Goal: Information Seeking & Learning: Learn about a topic

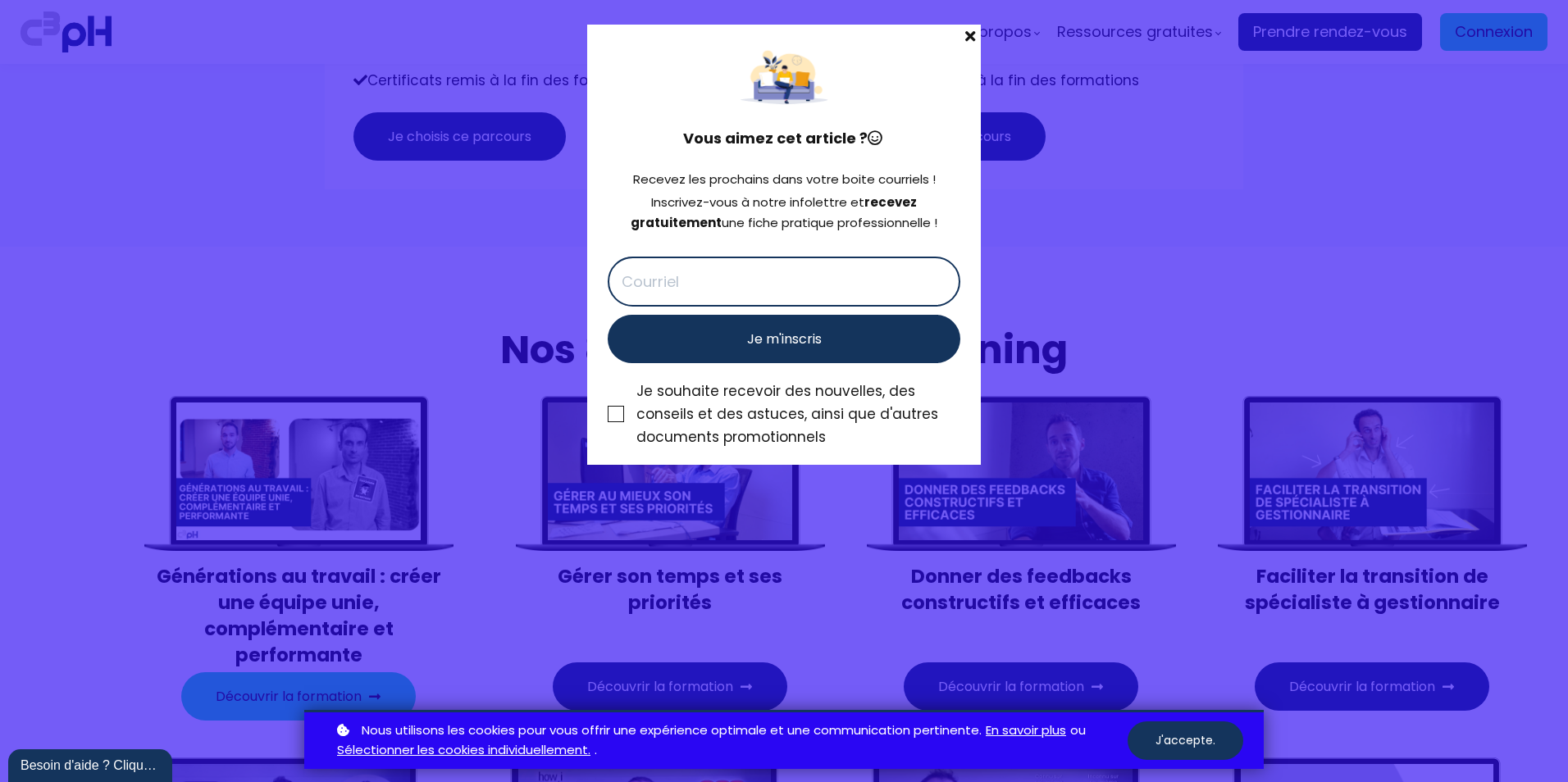
scroll to position [6635, 0]
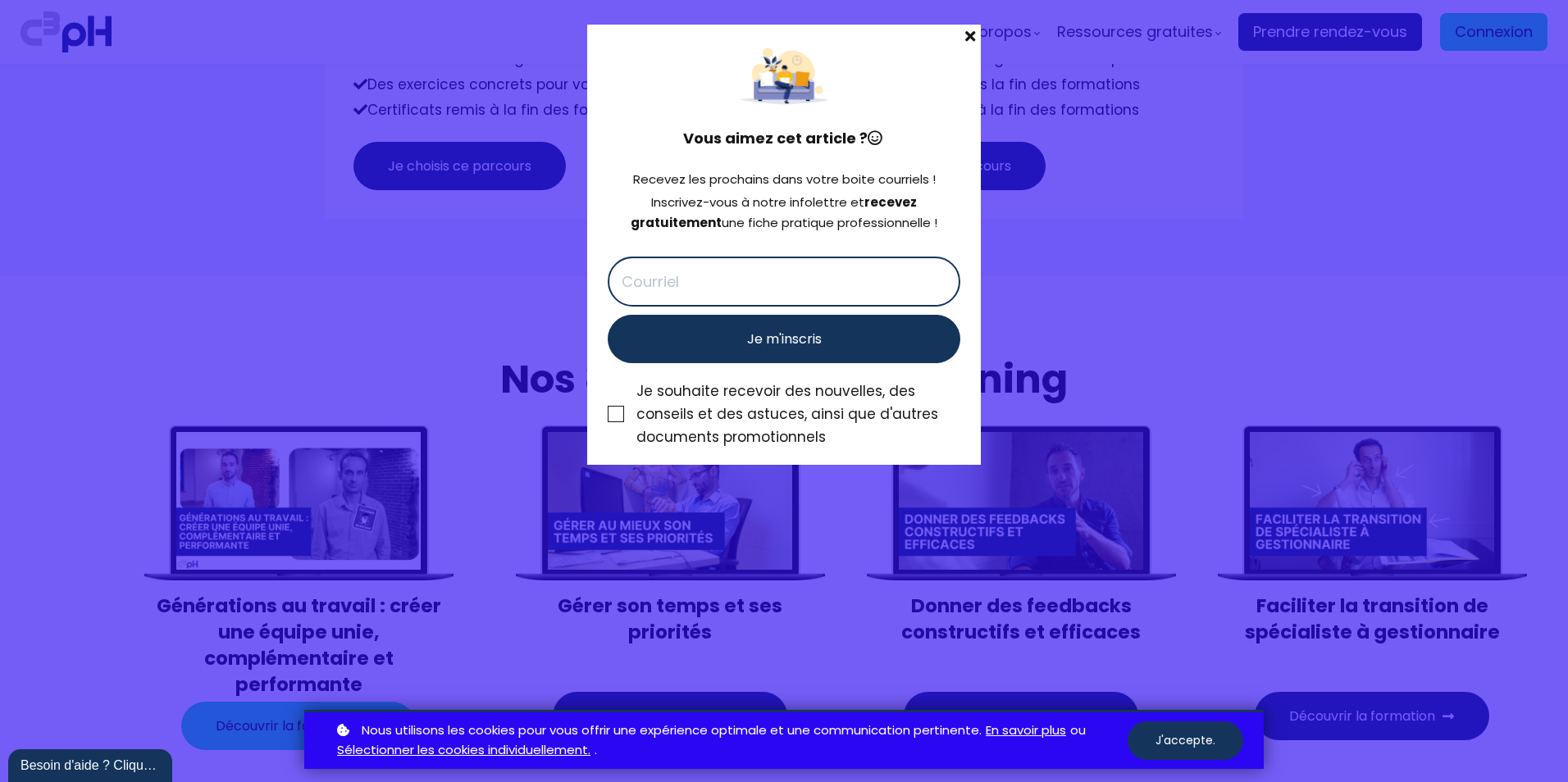
click at [971, 35] on span at bounding box center [970, 35] width 21 height 23
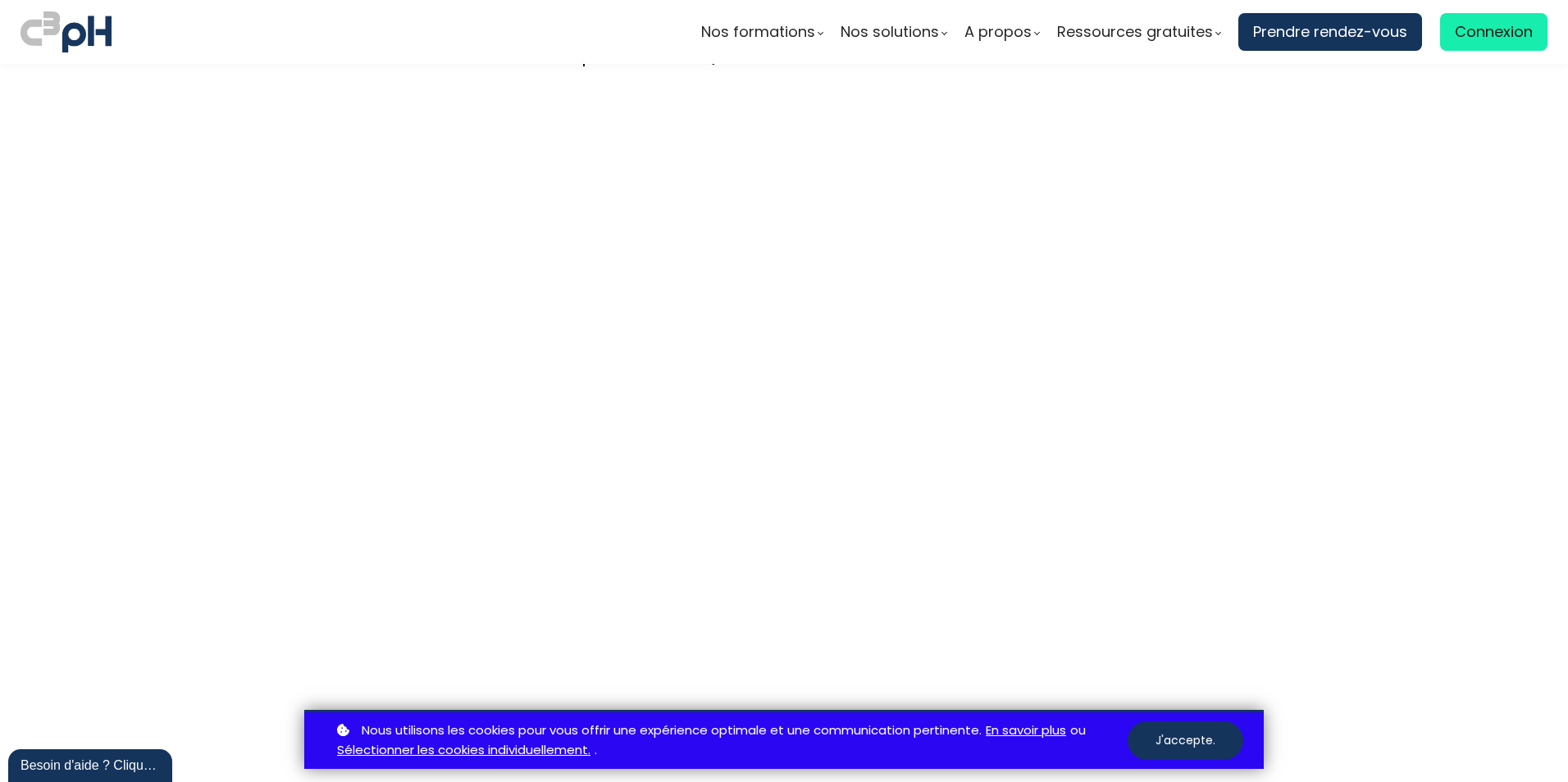
scroll to position [4504, 0]
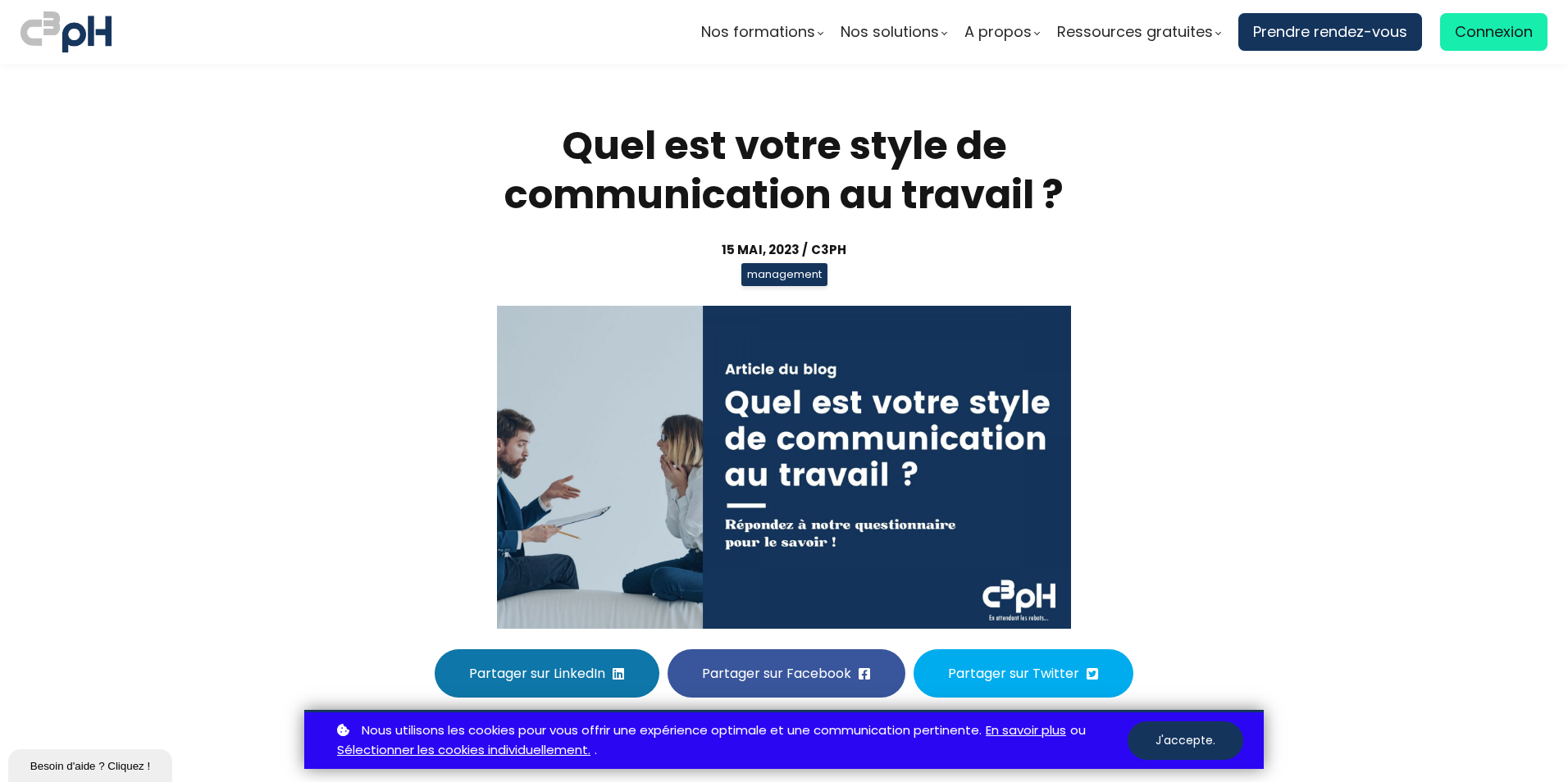
scroll to position [4504, 0]
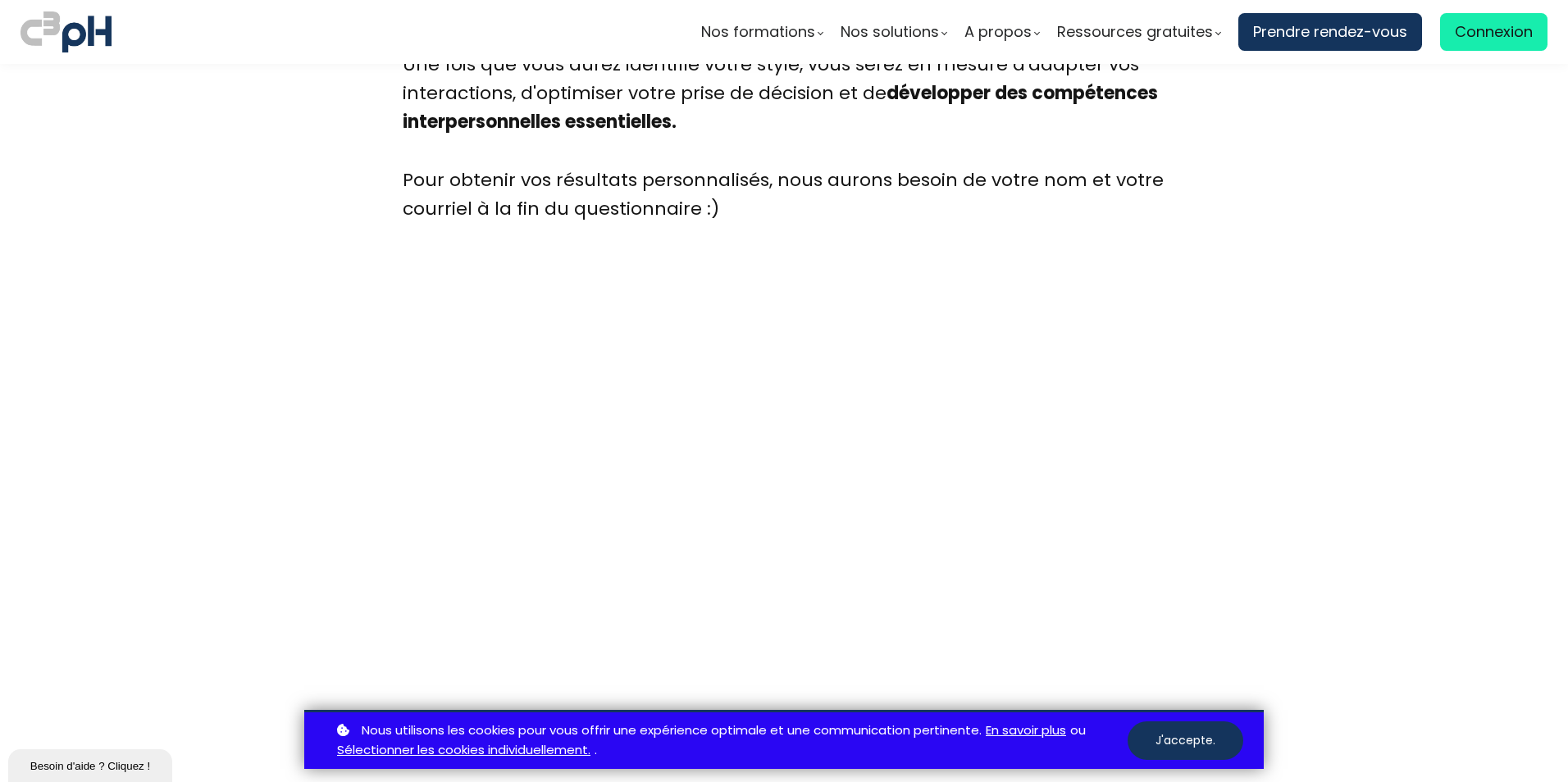
scroll to position [4423, 0]
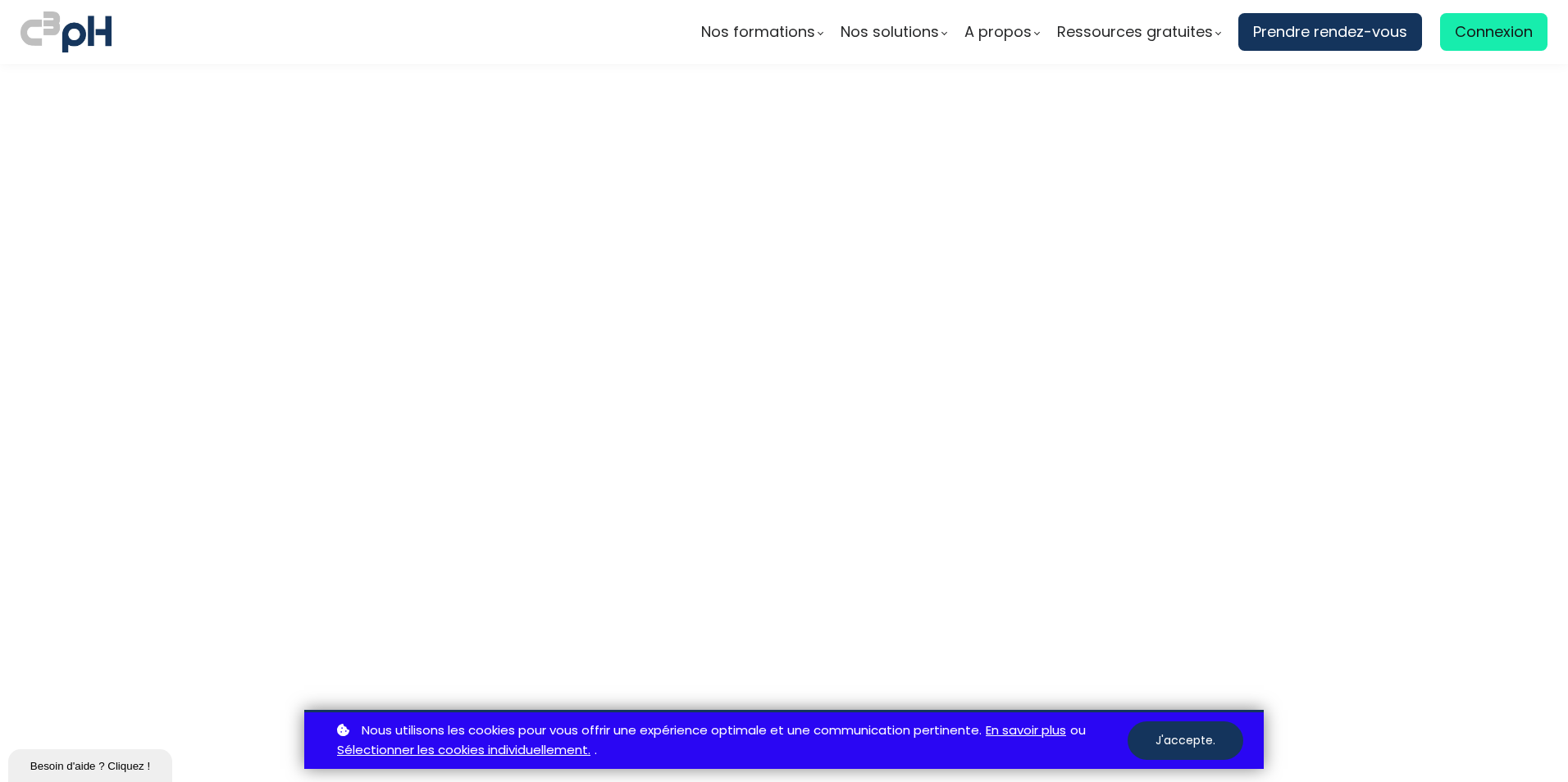
scroll to position [4504, 0]
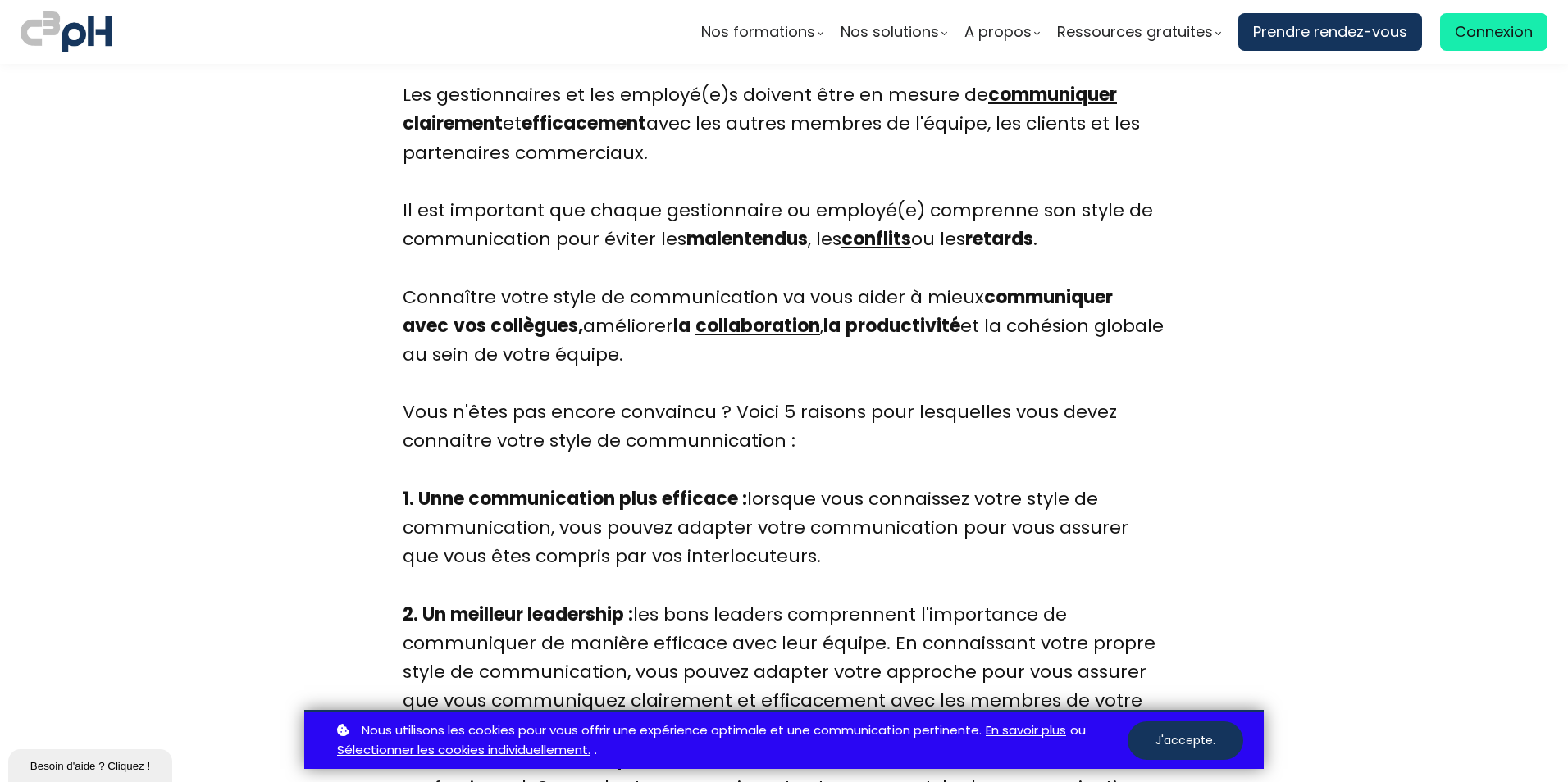
scroll to position [2373, 0]
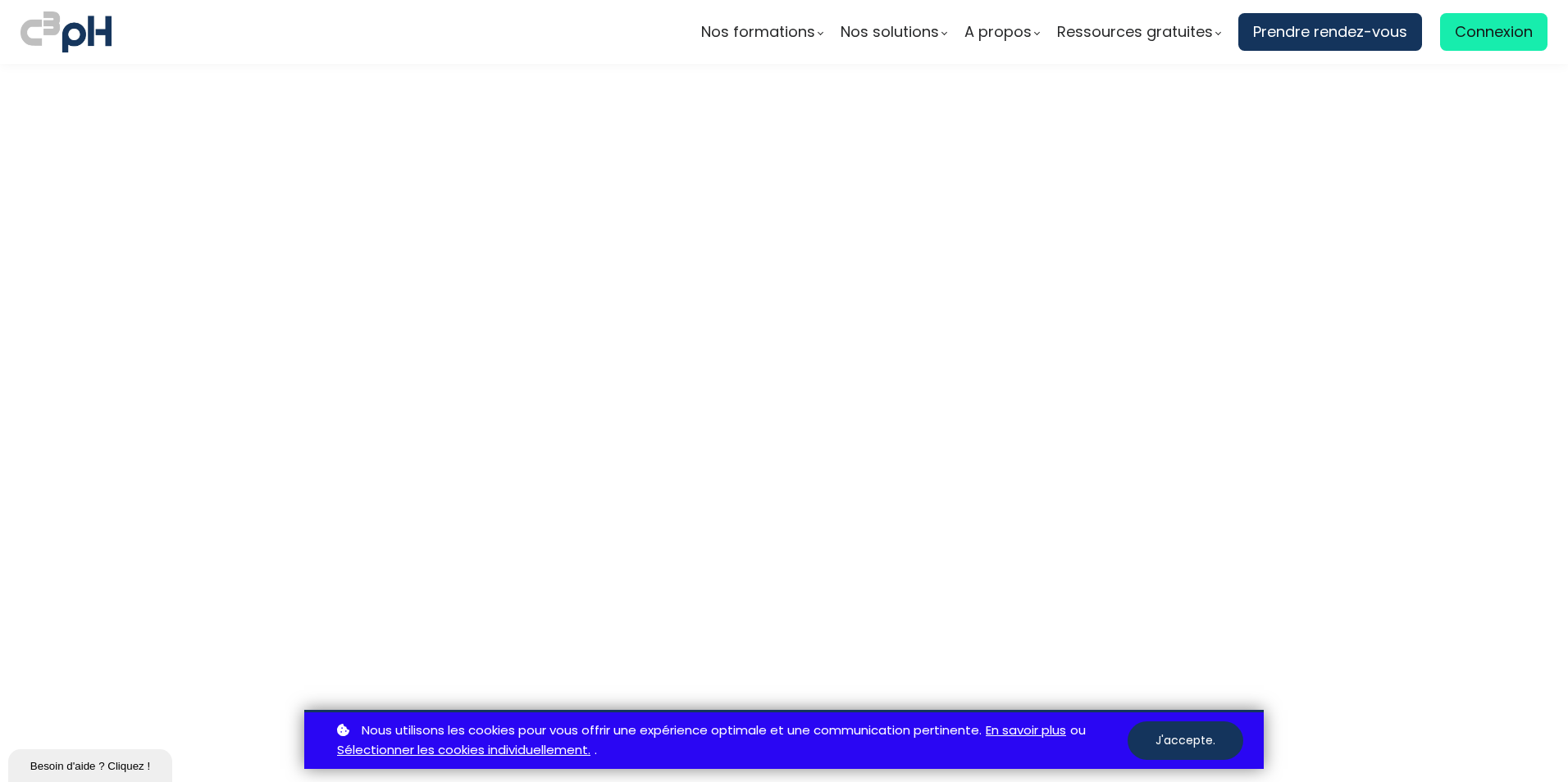
scroll to position [4427, 0]
